Goal: Book appointment/travel/reservation

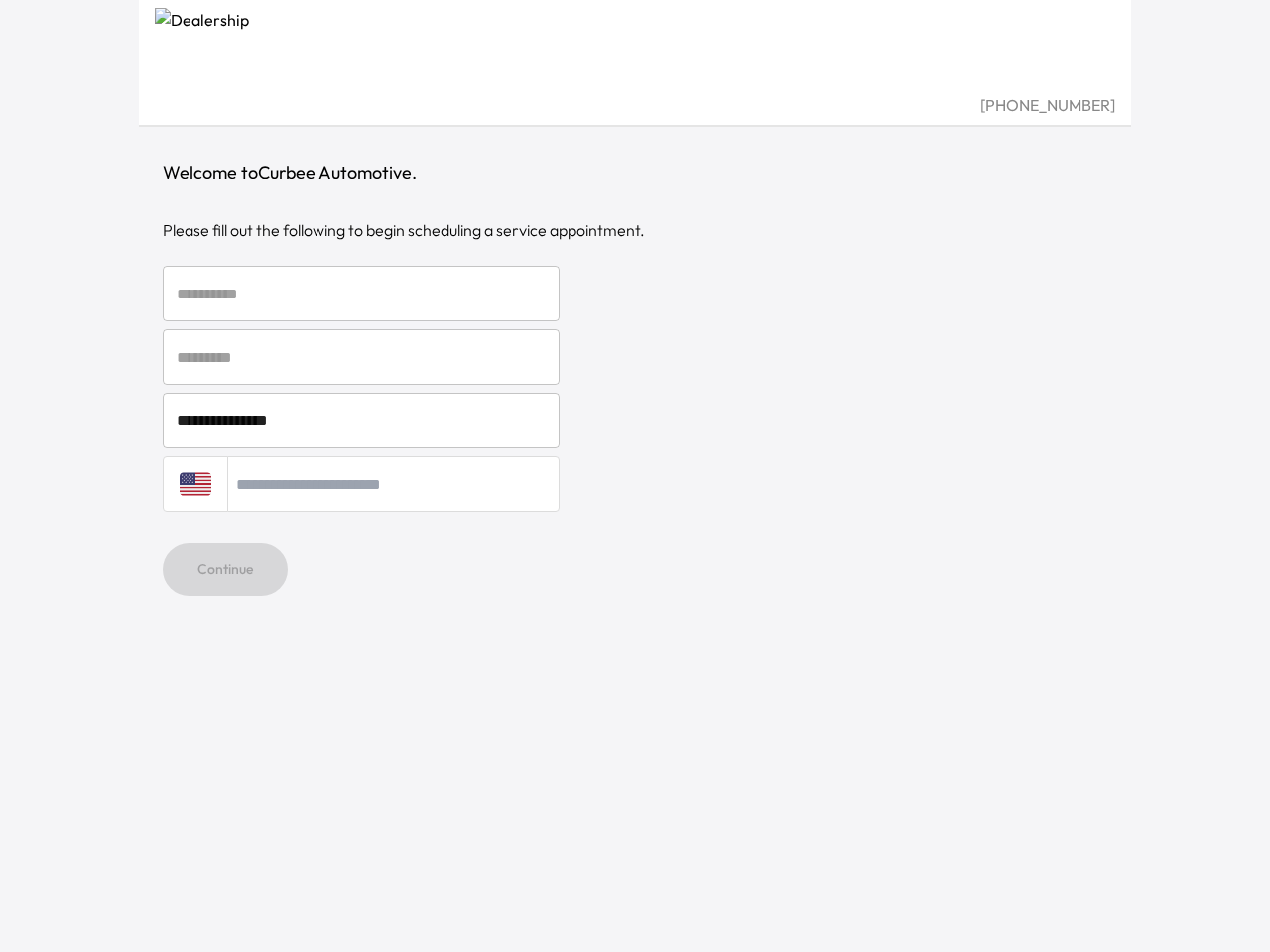
click at [635, 476] on div "[GEOGRAPHIC_DATA] + 1" at bounding box center [635, 484] width 944 height 56
click at [361, 293] on input "text" at bounding box center [361, 294] width 397 height 56
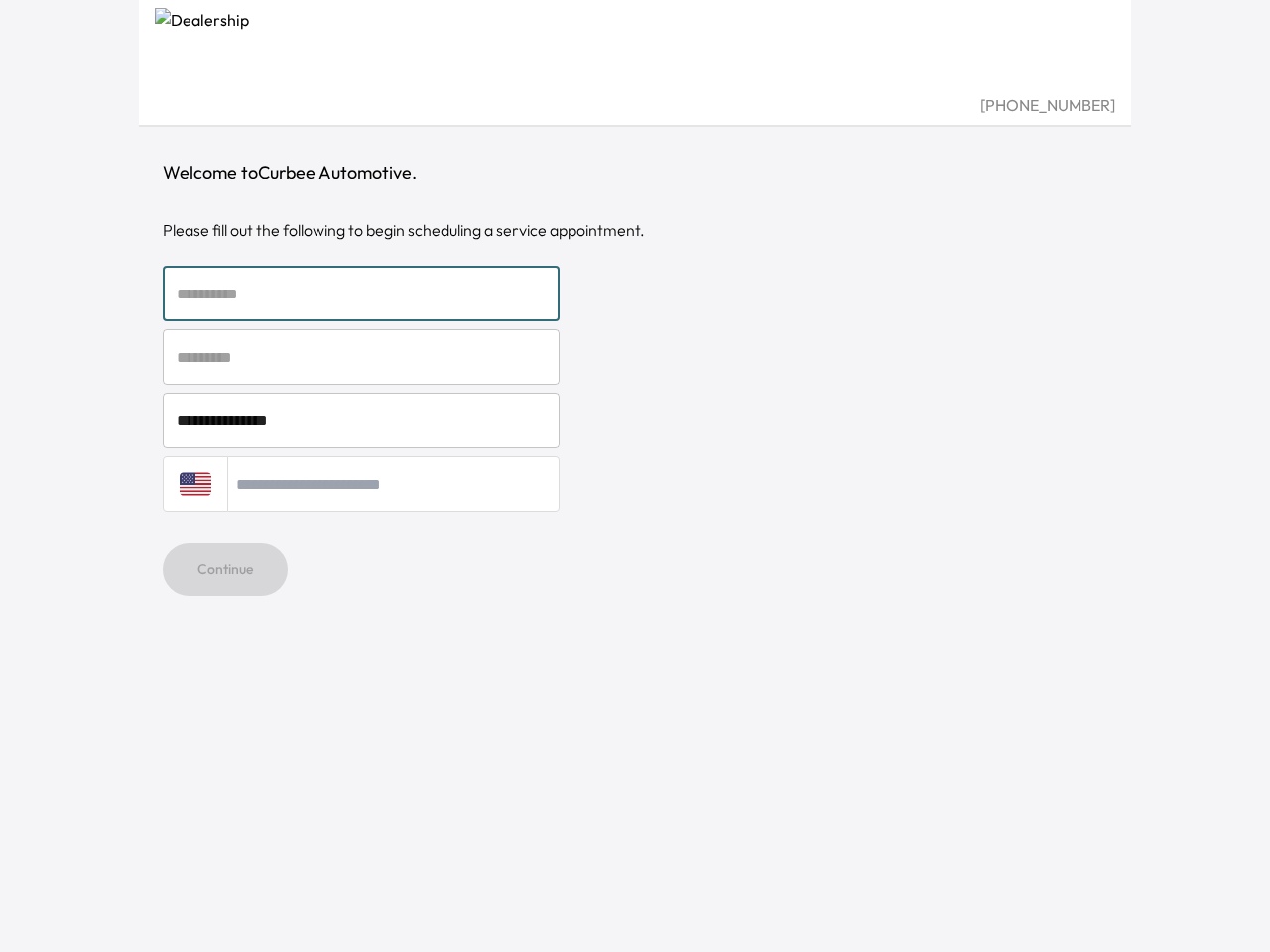
click at [361, 357] on input "text" at bounding box center [361, 357] width 397 height 56
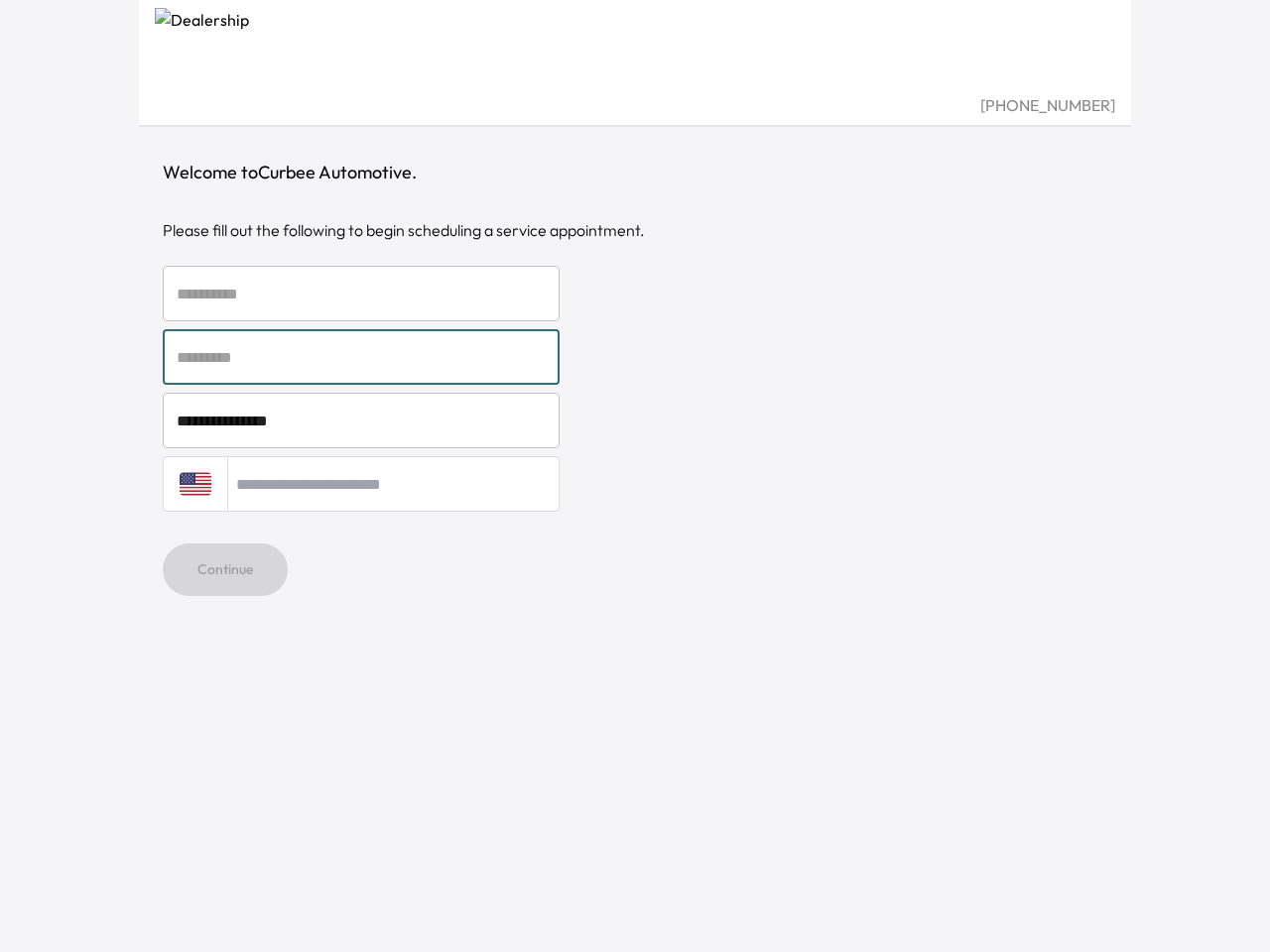
click at [361, 420] on input "**********" at bounding box center [361, 420] width 397 height 56
